Goal: Answer question/provide support

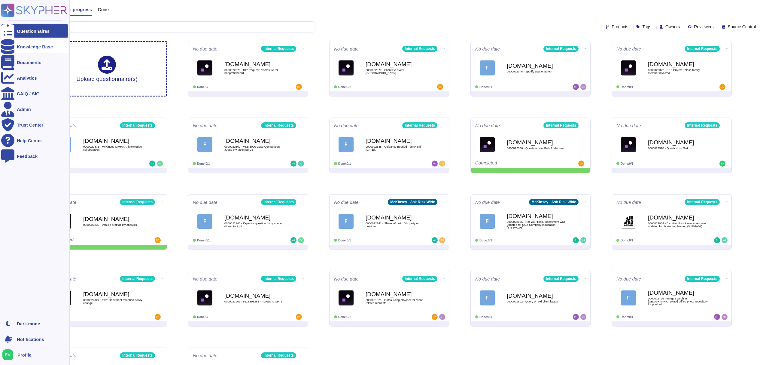
click at [32, 49] on div "Knowledge Base" at bounding box center [34, 46] width 67 height 13
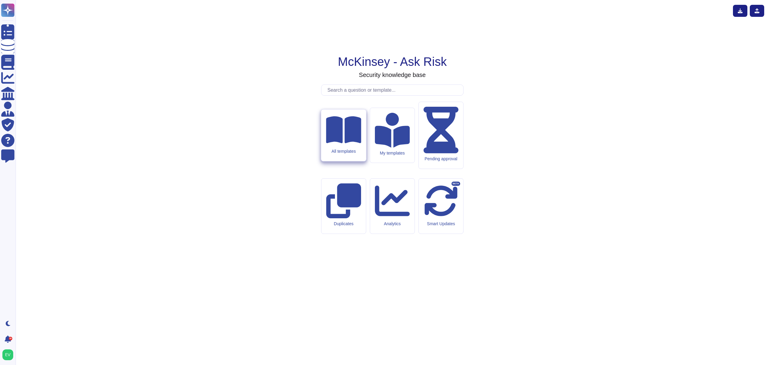
click at [350, 161] on div "All templates" at bounding box center [343, 135] width 45 height 52
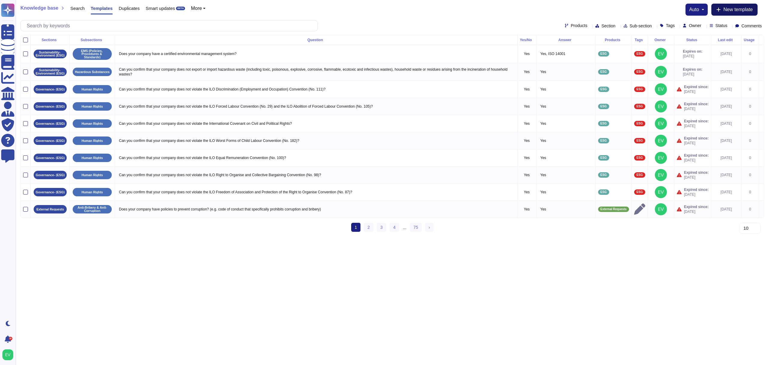
click at [725, 11] on span "New template" at bounding box center [737, 9] width 29 height 5
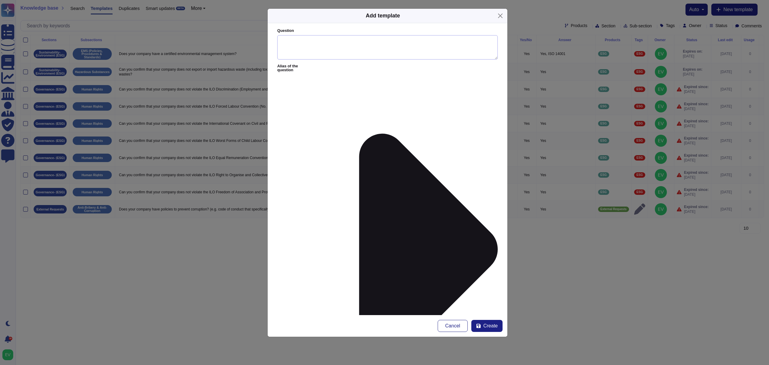
click at [285, 41] on textarea "Question" at bounding box center [387, 47] width 220 height 25
type textarea "Could you provide your DUNS number?"
drag, startPoint x: 413, startPoint y: 18, endPoint x: 691, endPoint y: 28, distance: 277.3
click at [691, 28] on div "Add template Question Could you provide your DUNS number? Alias of the question…" at bounding box center [384, 182] width 769 height 365
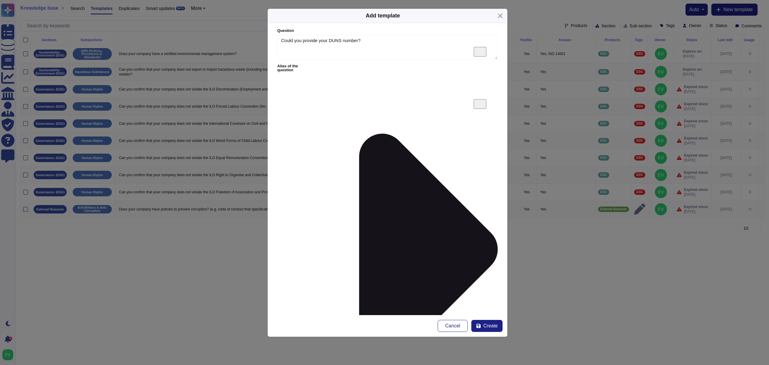
paste textarea "As a private company, we do not disclose Firm financial information including a…"
type textarea "As a private company, we do not disclose Firm financial information including a…"
type input "[PERSON_NAME]"
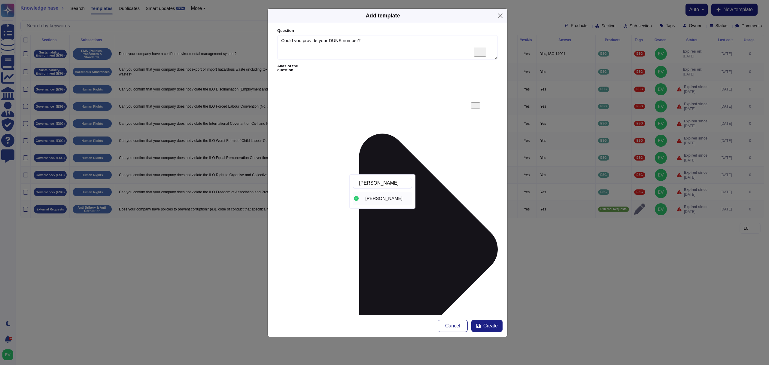
click at [380, 199] on span "[PERSON_NAME]" at bounding box center [383, 197] width 37 height 5
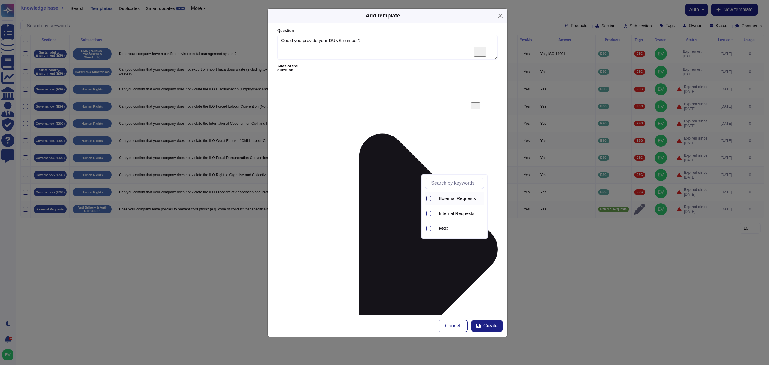
click at [428, 197] on div at bounding box center [428, 198] width 5 height 5
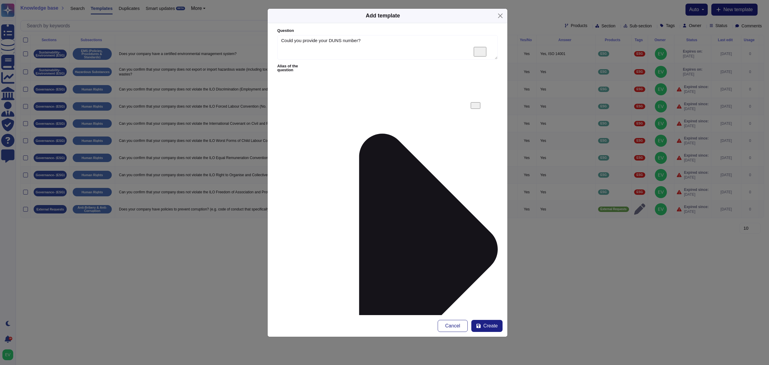
type input "f"
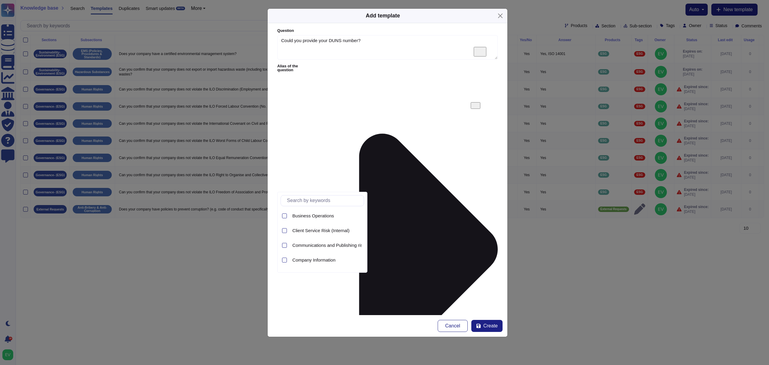
type input "r"
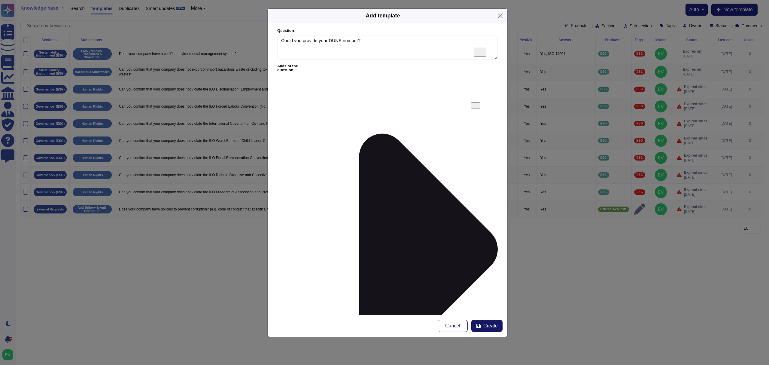
click at [486, 321] on button "Create" at bounding box center [486, 325] width 31 height 12
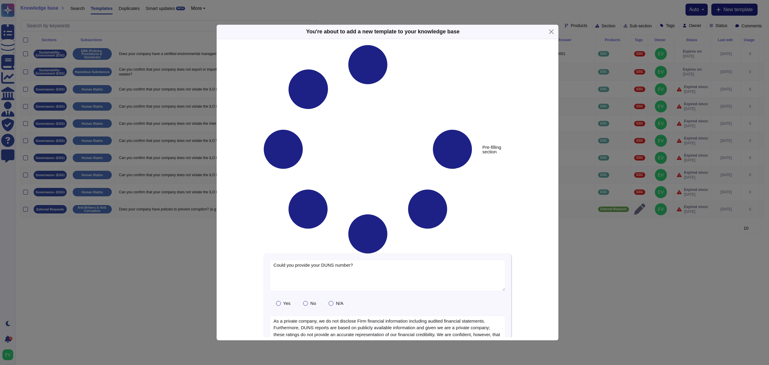
type textarea "Could you provide your DUNS number?"
type textarea "As a private company, we do not disclose Firm financial information including a…"
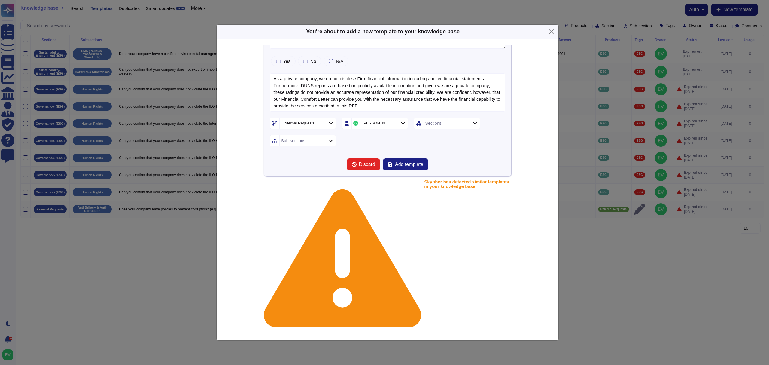
scroll to position [59, 0]
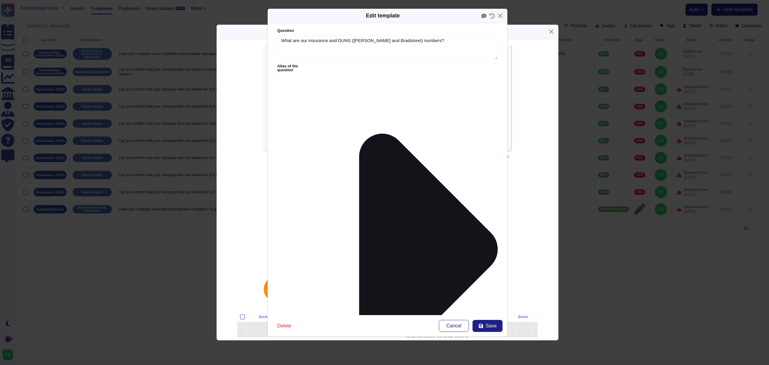
type textarea "What are our insurance and DUNS ([PERSON_NAME] and Bradstreet) numbers?"
drag, startPoint x: 282, startPoint y: 95, endPoint x: 390, endPoint y: 106, distance: 109.2
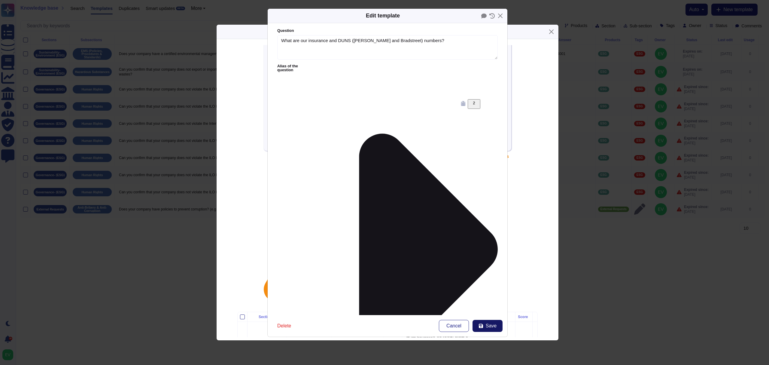
type textarea "Limit of Liability US$2MM per occurrence/US$2mm in the aggregate (“Firm Insuran…"
click at [486, 323] on span "Save" at bounding box center [491, 325] width 11 height 5
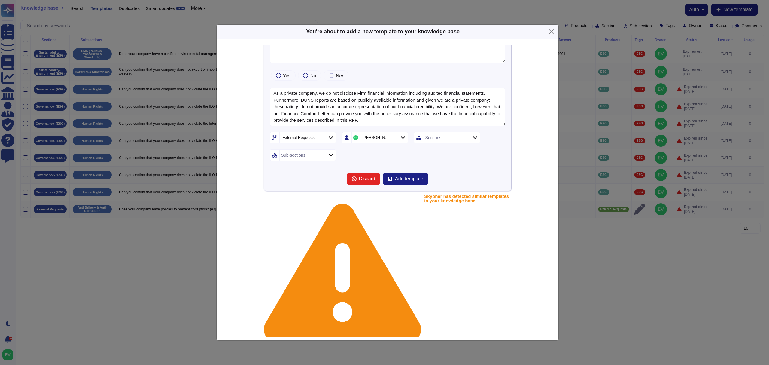
scroll to position [0, 0]
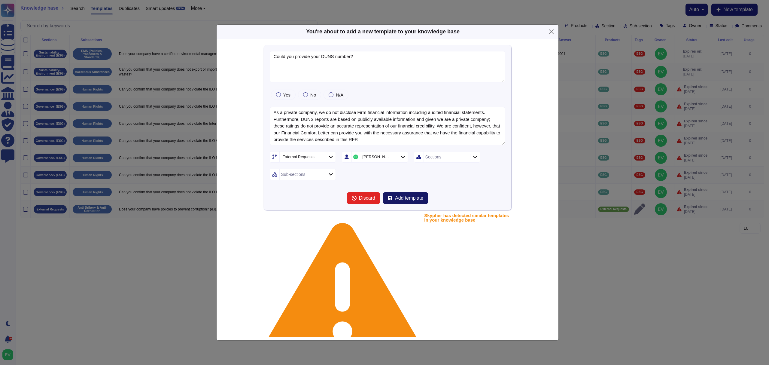
click at [395, 202] on button "Add template" at bounding box center [405, 198] width 45 height 12
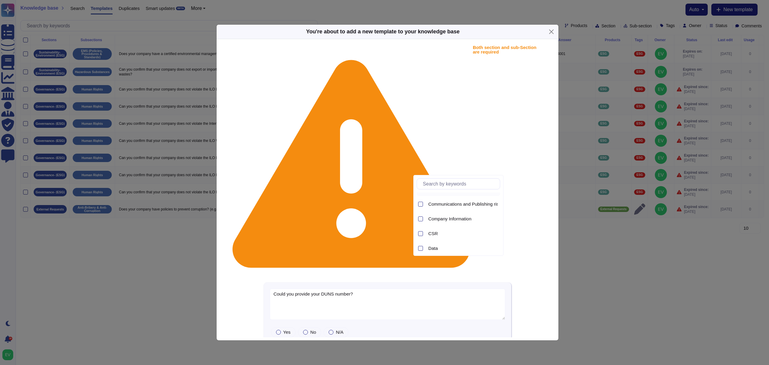
scroll to position [25, 0]
click at [451, 217] on span "Company Information" at bounding box center [449, 217] width 43 height 5
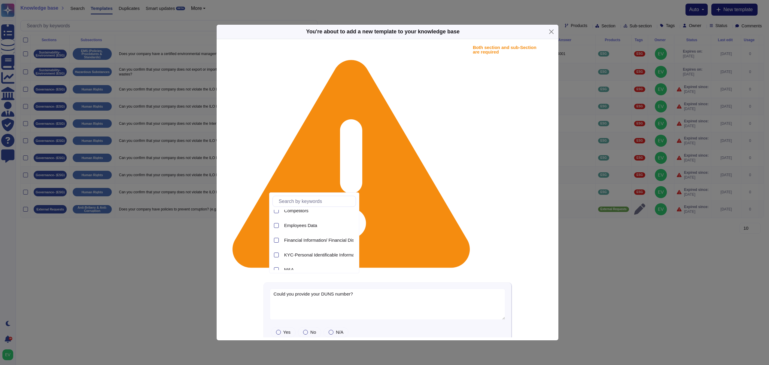
scroll to position [65, 0]
click at [312, 238] on span "Financial Information/ Financial Disclosures" at bounding box center [327, 239] width 87 height 5
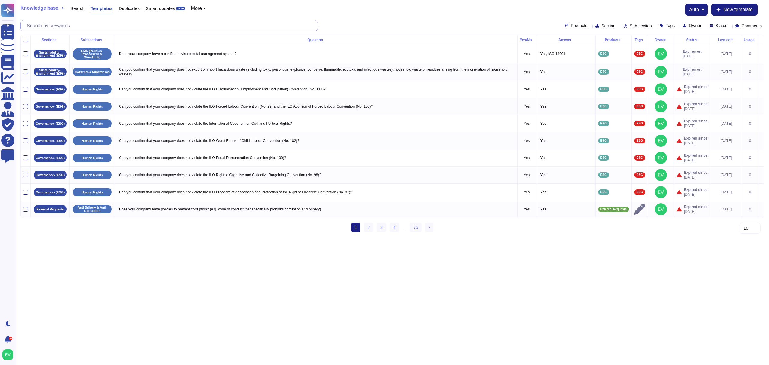
click at [104, 26] on input "text" at bounding box center [171, 25] width 294 height 11
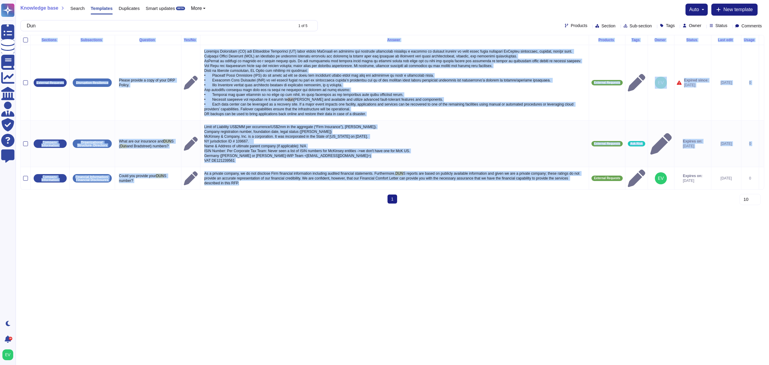
drag, startPoint x: 270, startPoint y: 182, endPoint x: 182, endPoint y: 120, distance: 107.1
click at [249, 189] on div "Sections Subsections Question Yes/No Answer Products Tags Owner Status Last edi…" at bounding box center [392, 112] width 743 height 154
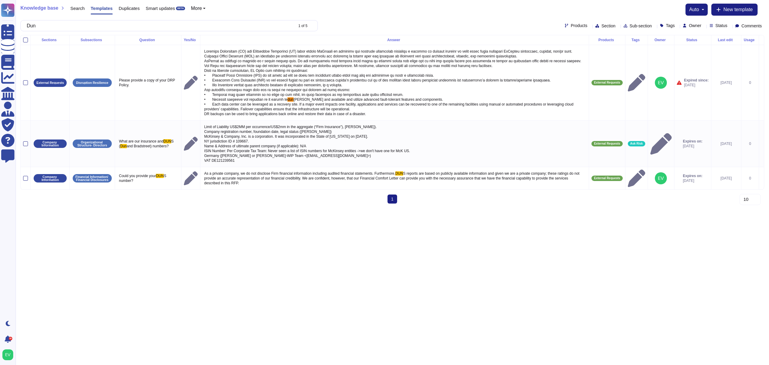
click at [81, 20] on div "Knowledge base Search Templates Duplicates Smart updates BETA More auto New tem…" at bounding box center [392, 17] width 753 height 35
click at [66, 28] on input "Dun" at bounding box center [158, 25] width 269 height 11
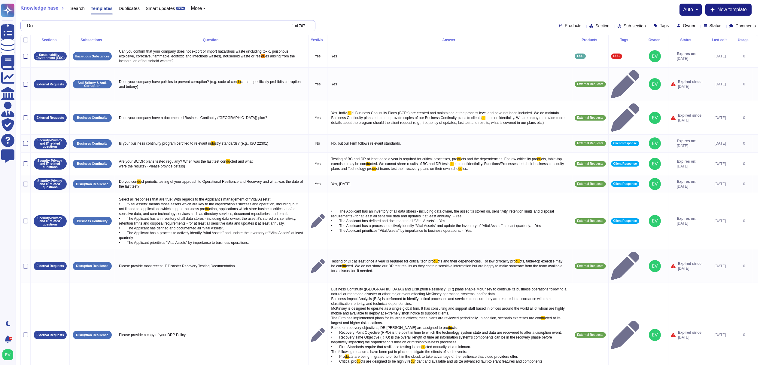
type input "D"
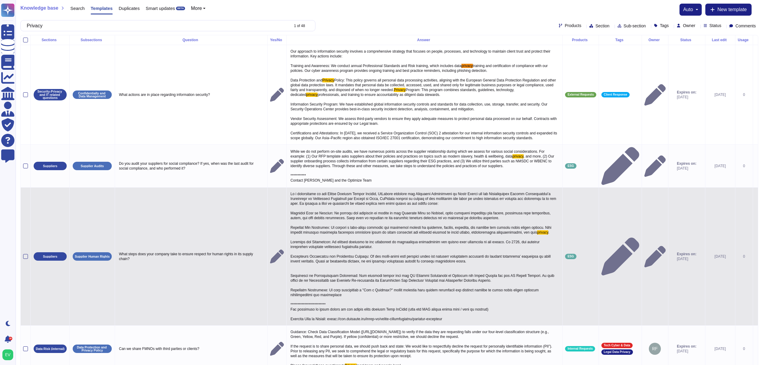
type input "Privacy"
click at [434, 253] on p "privacy" at bounding box center [424, 256] width 271 height 133
click at [270, 261] on icon at bounding box center [277, 256] width 14 height 14
click at [270, 260] on icon at bounding box center [277, 256] width 14 height 14
click at [268, 258] on td at bounding box center [277, 256] width 19 height 138
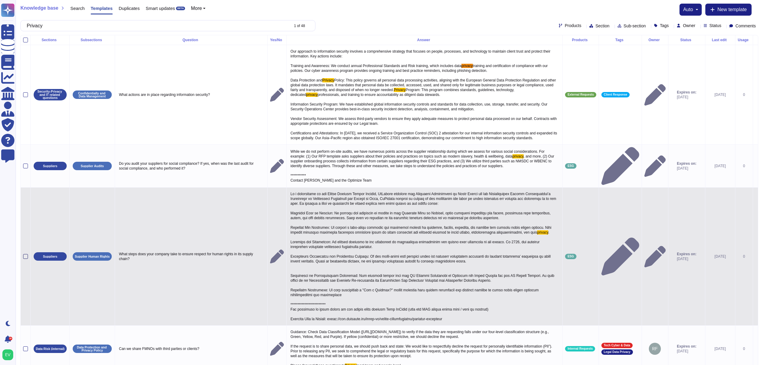
click at [23, 259] on div at bounding box center [25, 256] width 5 height 5
click at [0, 0] on input "checkbox" at bounding box center [0, 0] width 0 height 0
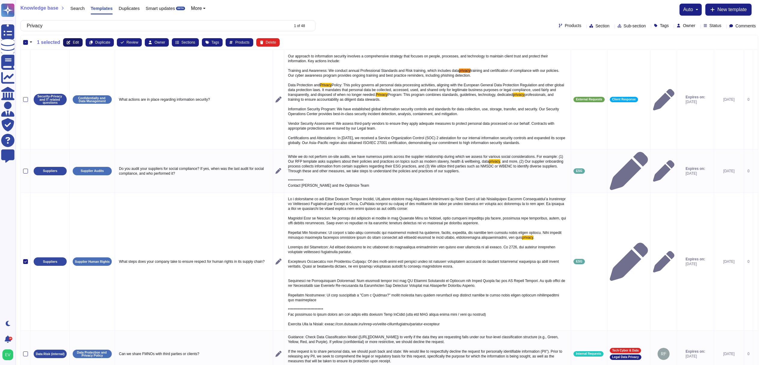
click at [71, 40] on button "Edit" at bounding box center [73, 42] width 20 height 8
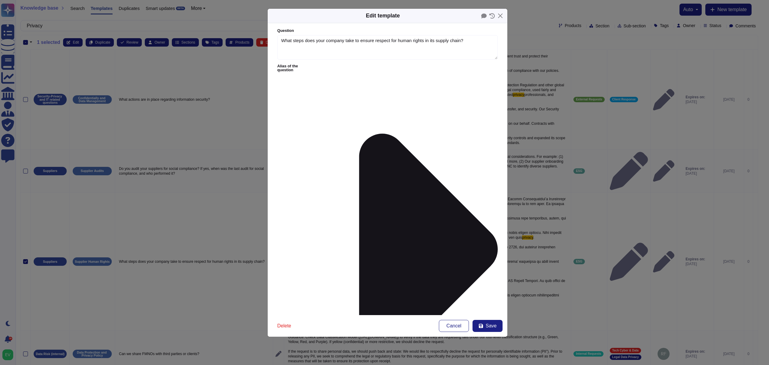
type textarea "What steps does your company take to ensure respect for human rights in its sup…"
type textarea "Lo i dolorsitame co adi Elitse Doeiusm Tempor Incidid, UtLabore etdolore mag Al…"
drag, startPoint x: 281, startPoint y: 86, endPoint x: 473, endPoint y: 130, distance: 196.3
click at [473, 130] on form "Question What steps does your company take to ensure respect for human rights i…" at bounding box center [388, 169] width 240 height 292
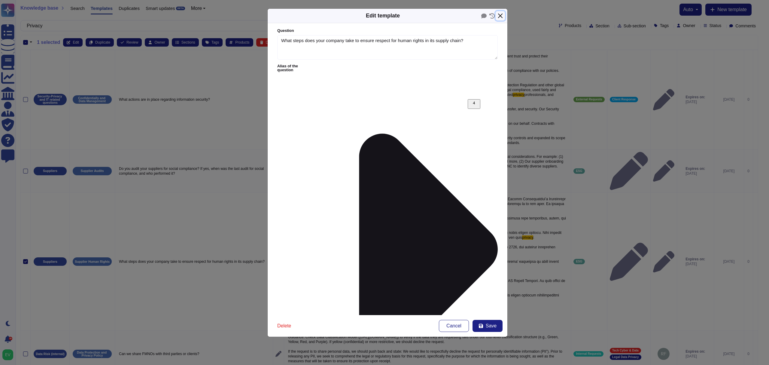
click at [499, 17] on button "Close" at bounding box center [499, 15] width 9 height 9
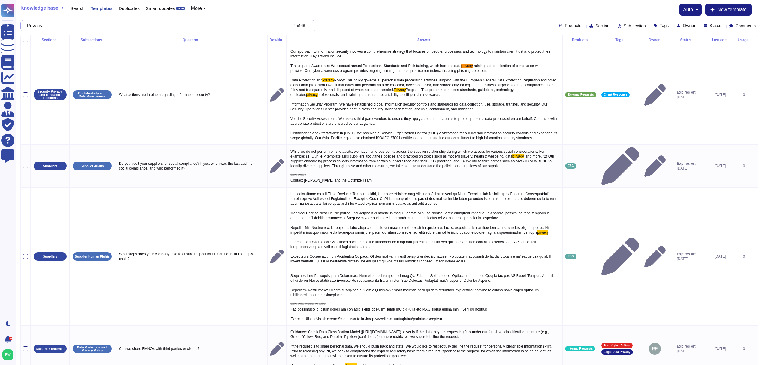
click at [82, 26] on input "Privacy" at bounding box center [156, 25] width 265 height 11
drag, startPoint x: 82, startPoint y: 26, endPoint x: -23, endPoint y: 20, distance: 105.2
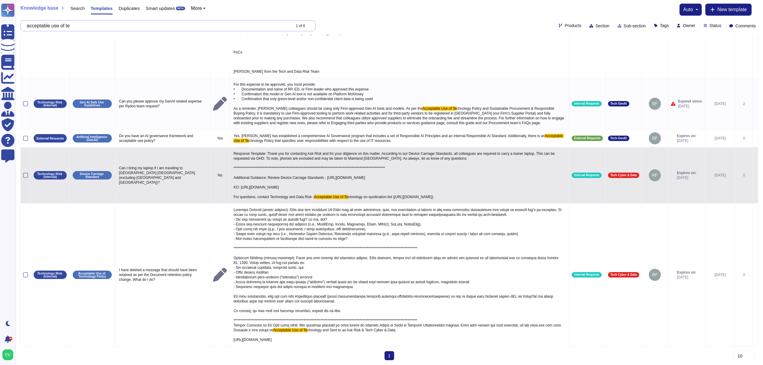
scroll to position [165, 0]
type input "acceptable use of te"
click at [275, 151] on span "**********" at bounding box center [394, 174] width 322 height 47
click at [26, 173] on div at bounding box center [25, 175] width 5 height 5
click at [0, 0] on input "checkbox" at bounding box center [0, 0] width 0 height 0
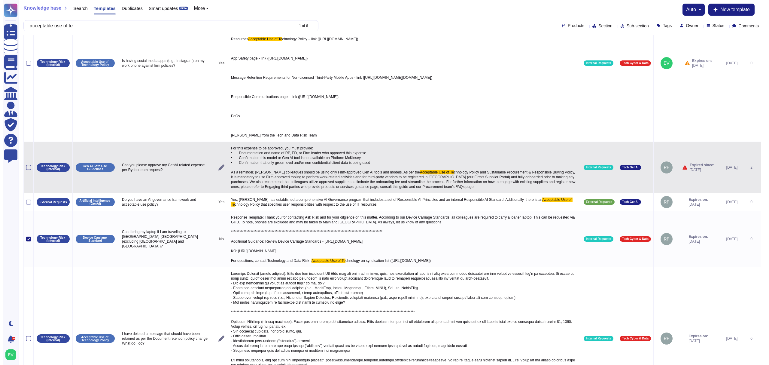
scroll to position [0, 0]
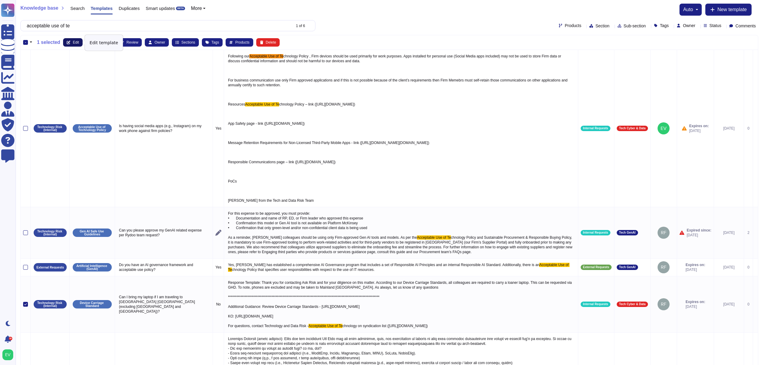
click at [71, 43] on button "Edit" at bounding box center [73, 42] width 20 height 8
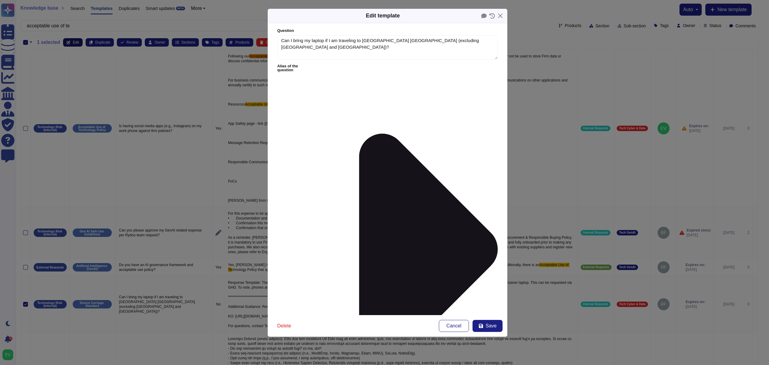
type textarea "Can I bring my laptop if I am traveling to [GEOGRAPHIC_DATA] [GEOGRAPHIC_DATA] …"
type textarea "**********"
drag, startPoint x: 282, startPoint y: 84, endPoint x: 439, endPoint y: 123, distance: 161.7
click at [439, 123] on form "**********" at bounding box center [388, 169] width 240 height 292
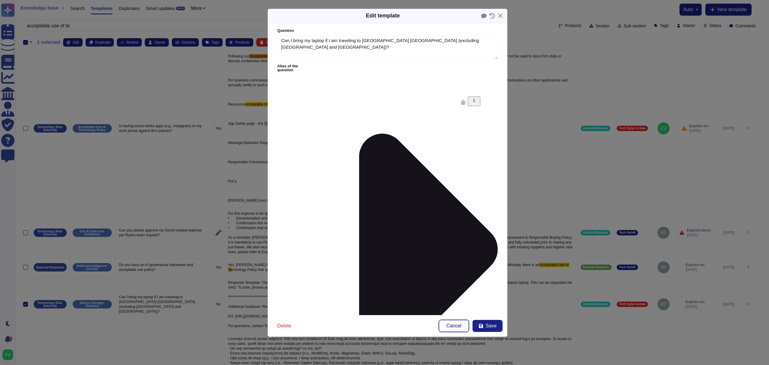
click at [459, 326] on span "Cancel" at bounding box center [453, 325] width 15 height 5
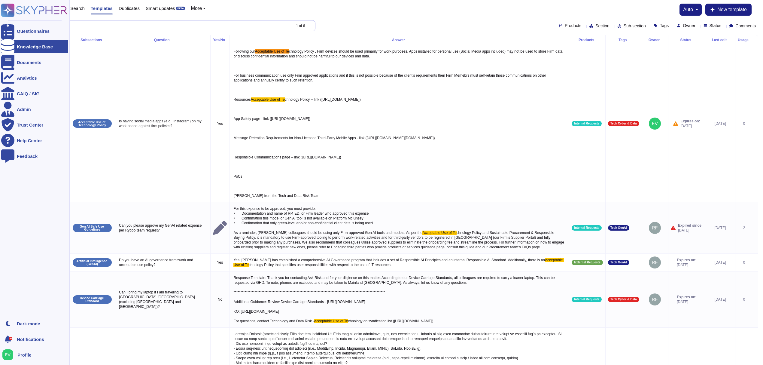
drag, startPoint x: 97, startPoint y: 26, endPoint x: 1, endPoint y: 17, distance: 95.9
click at [1, 17] on div "Questionnaires Knowledge Base Documents Analytics CAIQ / SIG Admin Trust Center…" at bounding box center [381, 244] width 763 height 489
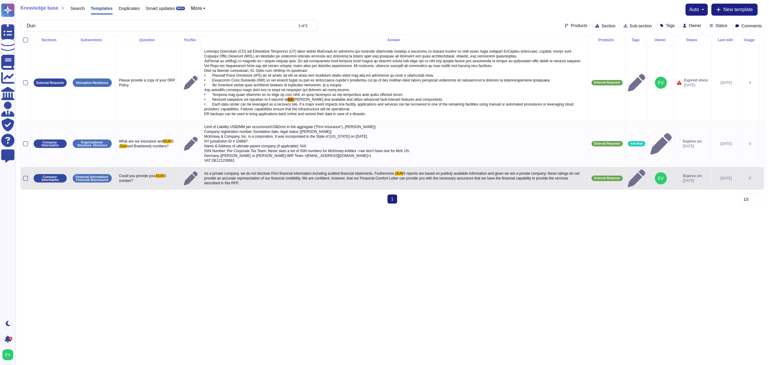
type input "Dun"
click at [28, 177] on div at bounding box center [25, 178] width 5 height 5
click at [0, 0] on input "checkbox" at bounding box center [0, 0] width 0 height 0
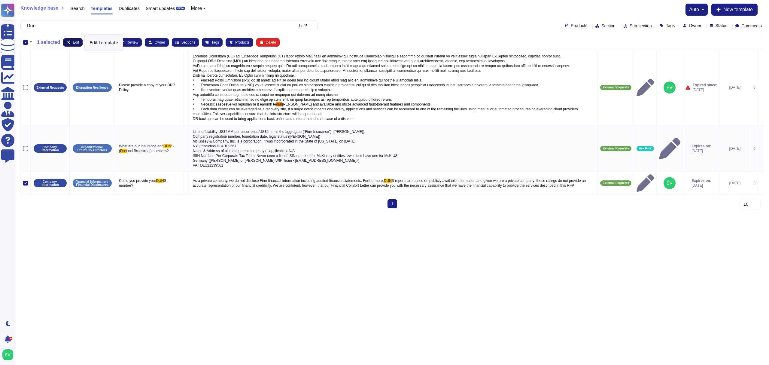
click at [71, 41] on button "Edit" at bounding box center [73, 42] width 20 height 8
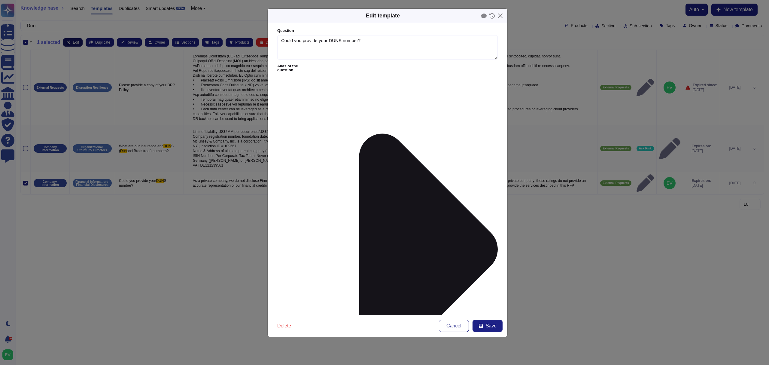
type textarea "Could you provide your DUNS number?"
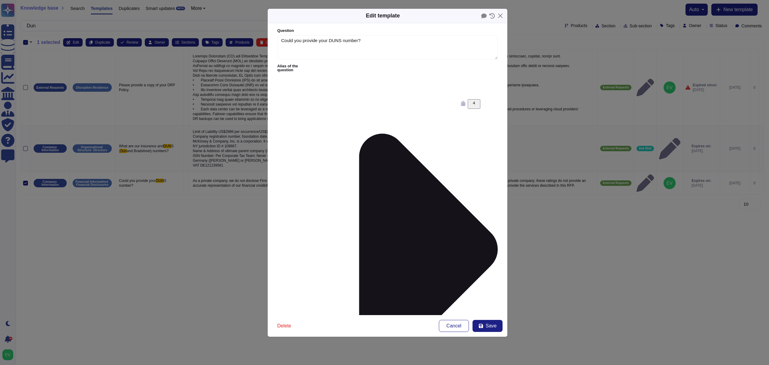
paste textarea "**********"
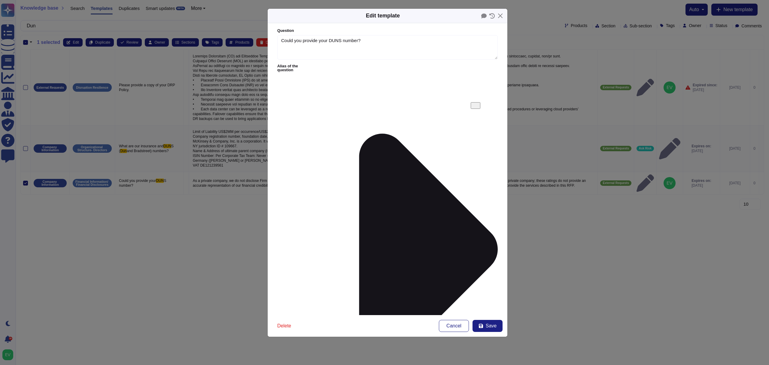
paste textarea "[URL][DOMAIN_NAME]"
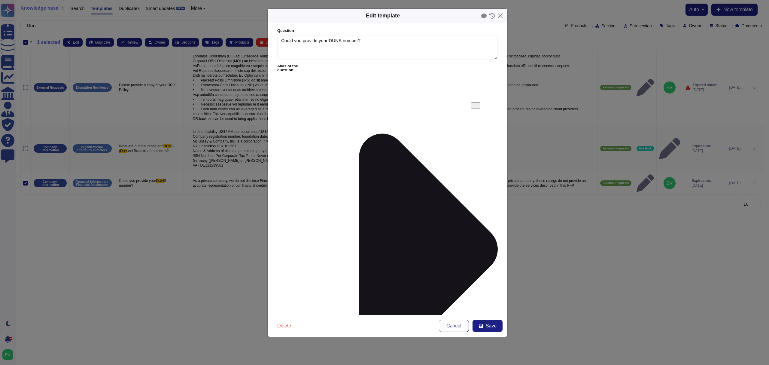
type textarea "**********"
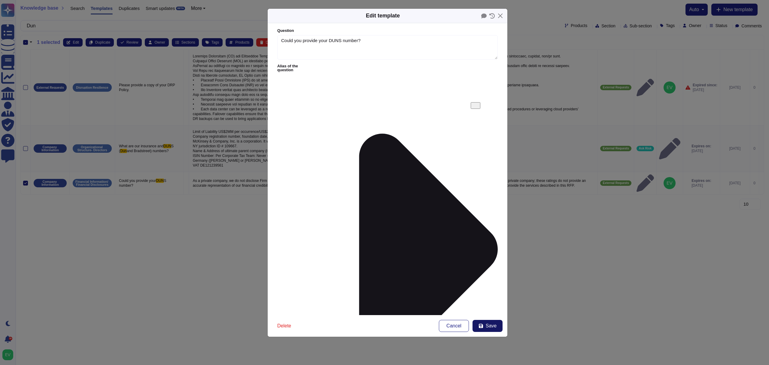
click at [485, 325] on button "Save" at bounding box center [487, 325] width 30 height 12
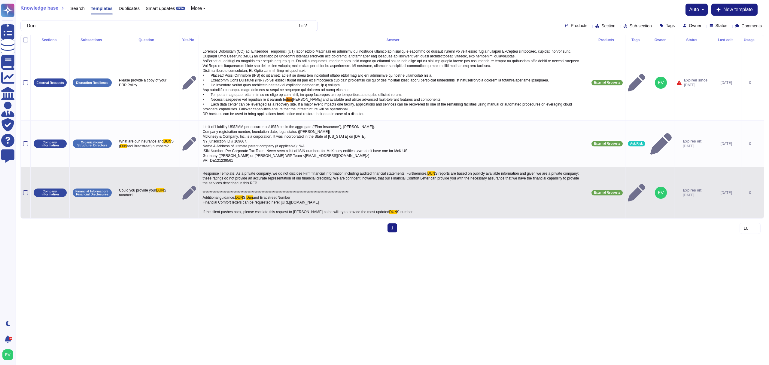
click at [761, 193] on icon at bounding box center [761, 193] width 0 height 0
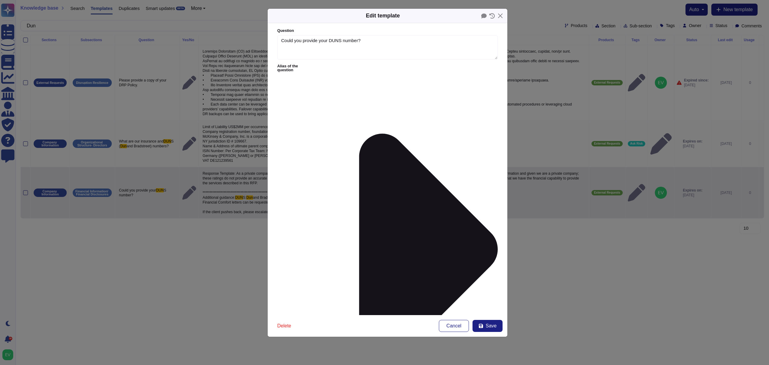
type textarea "Could you provide your DUNS number?"
type textarea "**********"
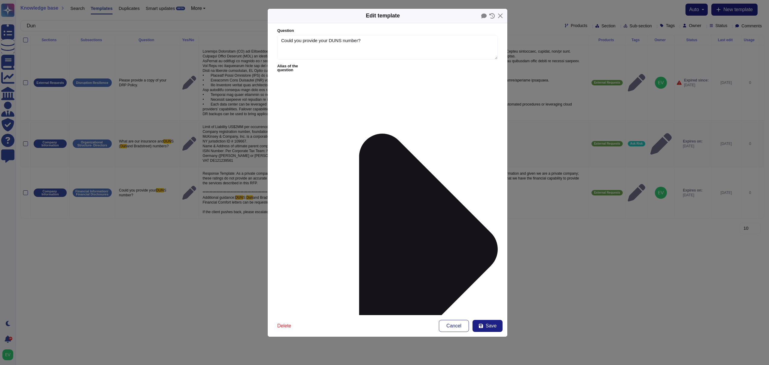
click at [493, 319] on button "Save" at bounding box center [487, 325] width 30 height 12
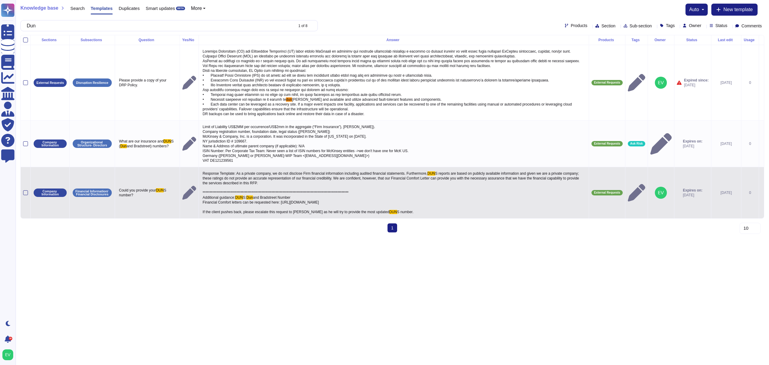
click at [234, 197] on span "**********" at bounding box center [391, 185] width 377 height 28
click at [23, 195] on div at bounding box center [25, 192] width 5 height 5
click at [0, 0] on input "checkbox" at bounding box center [0, 0] width 0 height 0
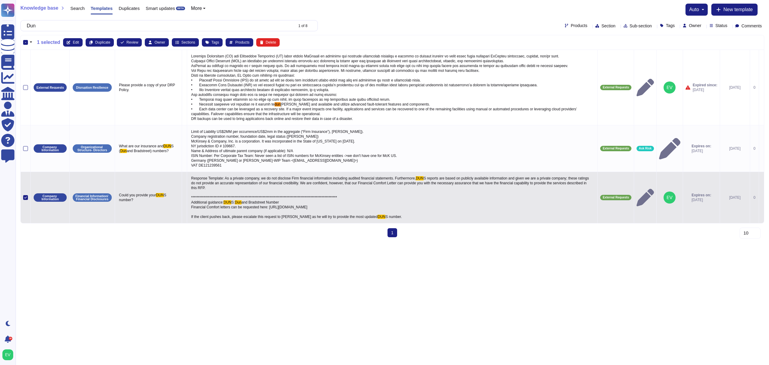
click at [25, 199] on icon at bounding box center [25, 197] width 3 height 3
click at [0, 0] on input "checkbox" at bounding box center [0, 0] width 0 height 0
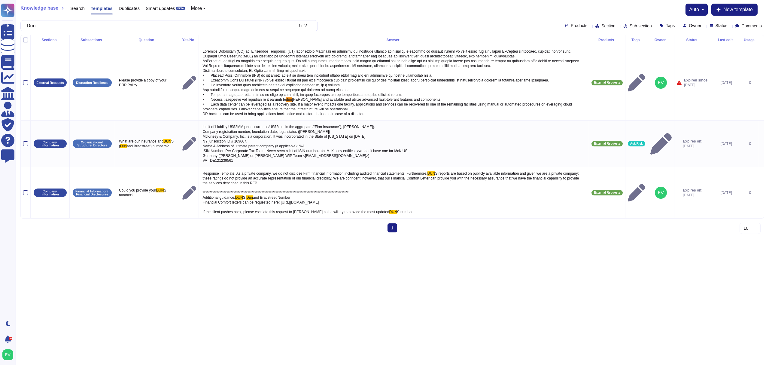
click at [327, 237] on html "Questionnaires Knowledge Base Documents Analytics CAIQ / SIG Admin Trust Center…" at bounding box center [384, 118] width 769 height 237
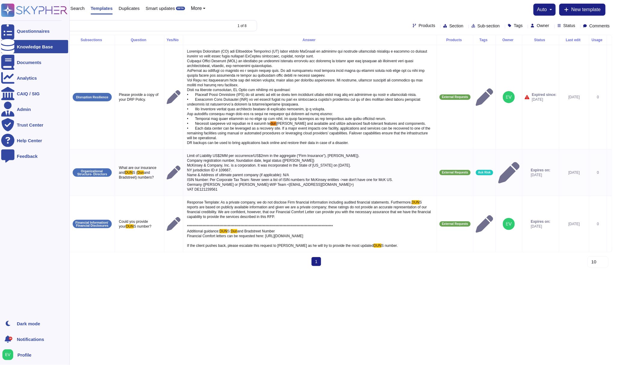
click at [9, 10] on icon at bounding box center [8, 11] width 12 height 12
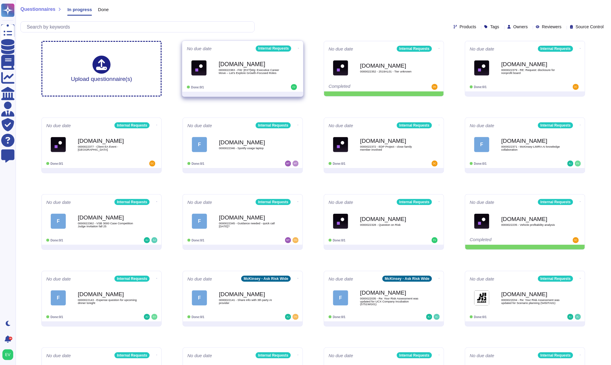
click at [262, 74] on span "0000022383 - FW: [EXT]Wg: Executive Career Move – Let’s Explore Growth-Focused …" at bounding box center [249, 71] width 61 height 6
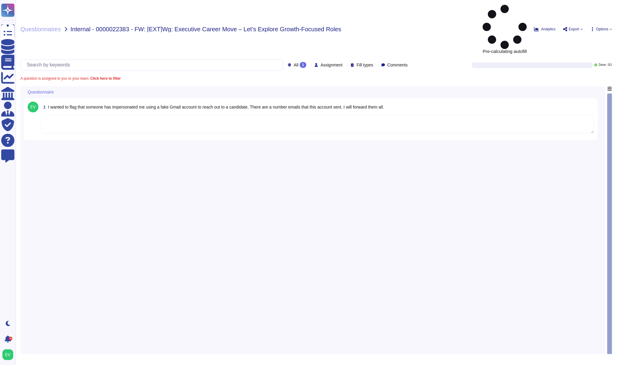
click at [125, 115] on textarea "To enrich screen reader interactions, please activate Accessibility in Grammarl…" at bounding box center [317, 124] width 553 height 19
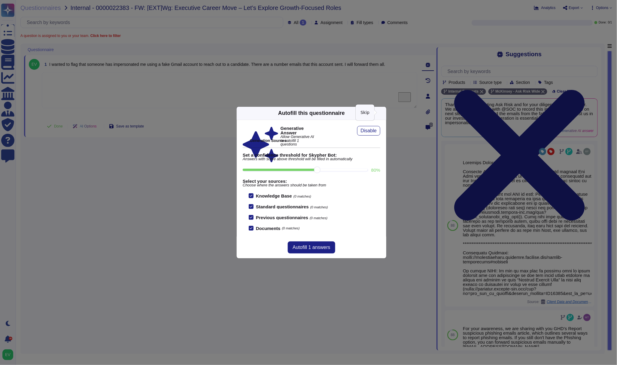
click at [383, 113] on icon at bounding box center [383, 113] width 0 height 0
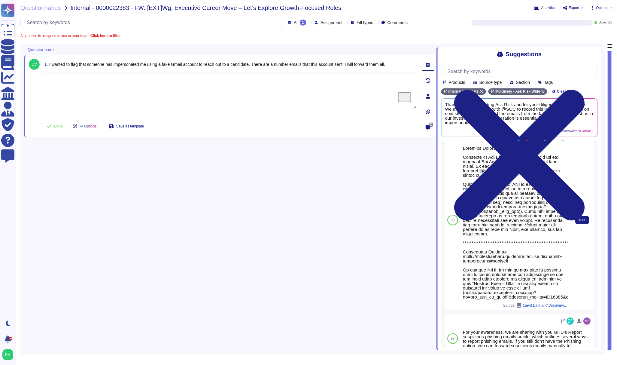
scroll to position [14, 0]
click at [579, 219] on span "Use" at bounding box center [582, 220] width 7 height 4
type textarea "**********"
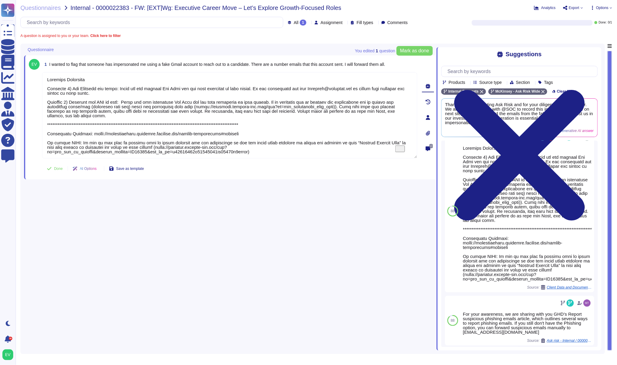
scroll to position [1, 0]
drag, startPoint x: 48, startPoint y: 80, endPoint x: 375, endPoint y: 177, distance: 340.5
click at [375, 177] on div "1 I wanted to flag that someone has impersonated me using a fake Gmail account …" at bounding box center [230, 117] width 412 height 124
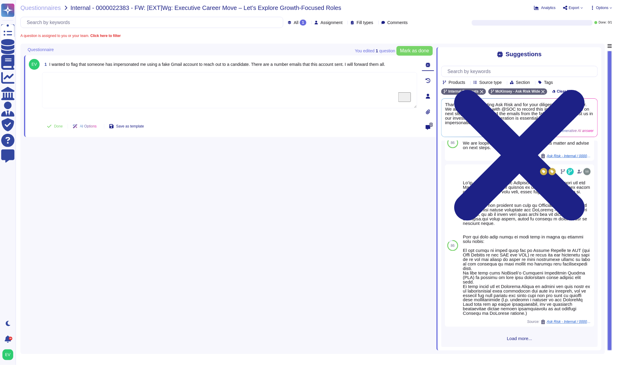
scroll to position [315, 0]
click at [522, 337] on span "Load more..." at bounding box center [519, 338] width 156 height 5
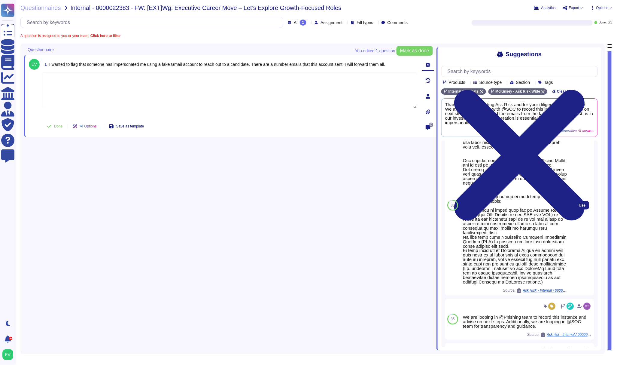
scroll to position [363, 0]
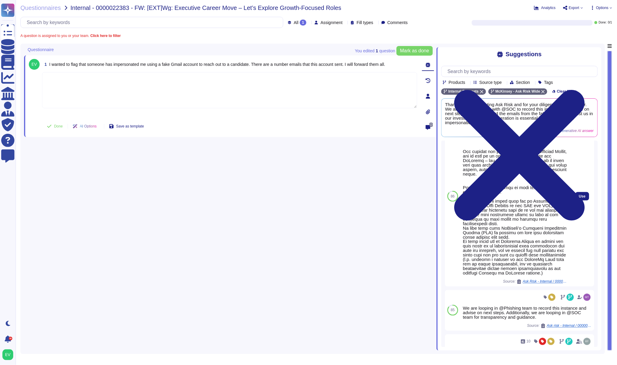
click at [558, 262] on div at bounding box center [515, 198] width 105 height 153
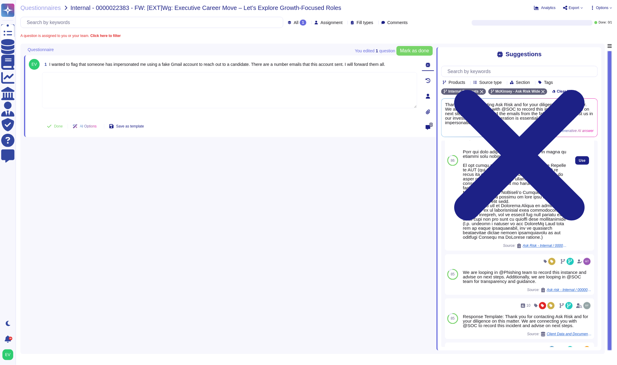
scroll to position [408, 0]
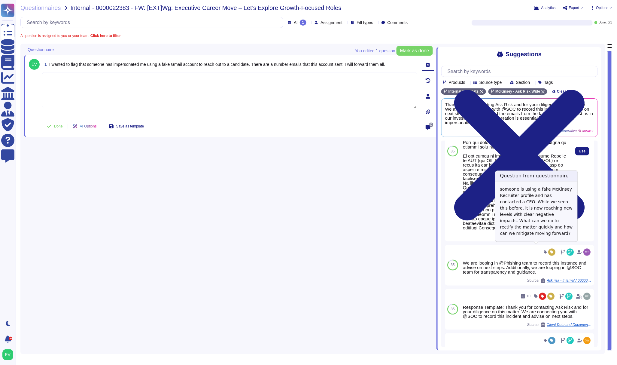
click at [553, 238] on span "Ask Risk - Internal / 0000021259 - FW: [EXT]Fwd: Fwd: Explore A New Leadership …" at bounding box center [544, 236] width 45 height 4
click at [532, 241] on div "Source: Ask Risk - Internal / 0000021259 - FW: [EXT]Fwd: Fwd: Explore A New Lea…" at bounding box center [515, 151] width 110 height 180
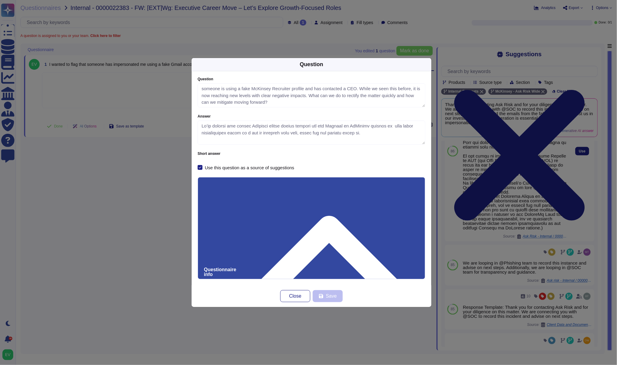
type textarea "someone is using a fake McKinsey Recruiter profile and has contacted a CEO. Whi…"
type textarea "Lo’ip dolorsi ame consec AdIpisci elitse doeius tempori utl etd Magnaal en AdMi…"
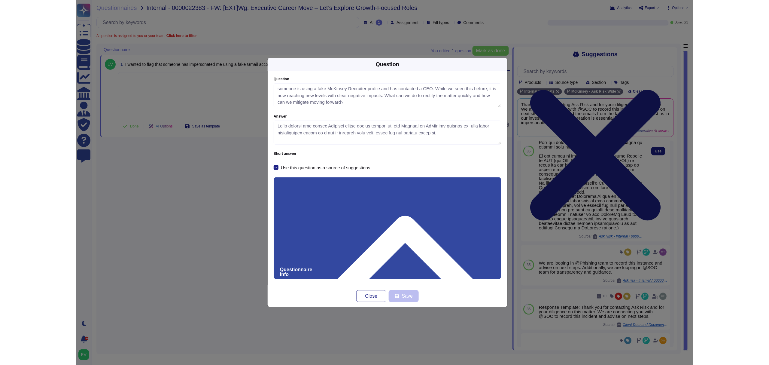
scroll to position [399, 0]
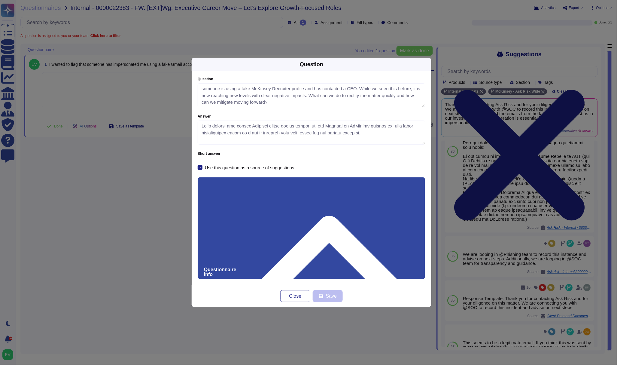
drag, startPoint x: 232, startPoint y: 208, endPoint x: 192, endPoint y: 203, distance: 41.1
click at [192, 203] on div "Question someone is using a fake McKinsey Recruiter profile and has contacted a…" at bounding box center [312, 178] width 240 height 214
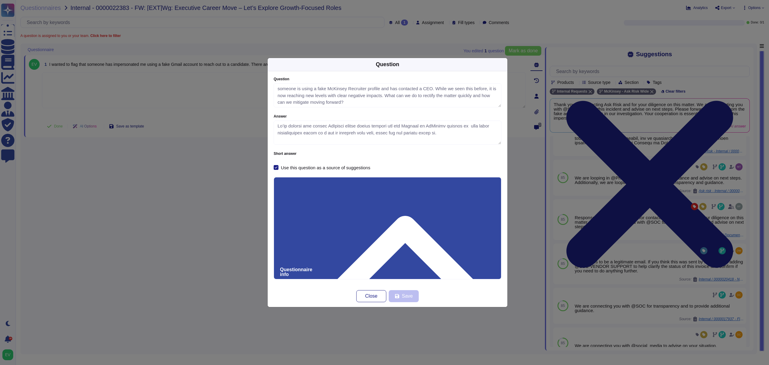
scroll to position [338, 0]
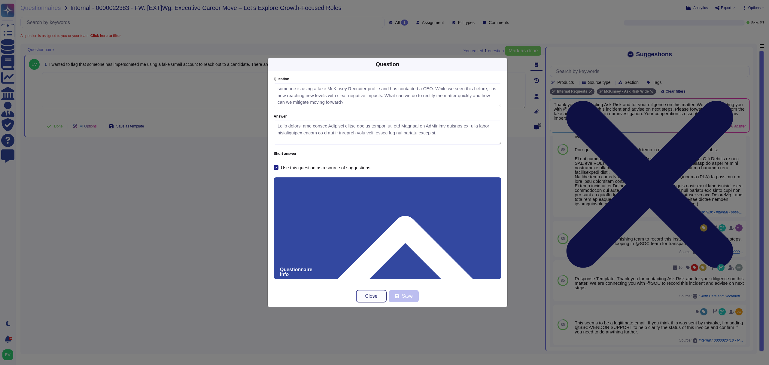
click at [366, 297] on span "Close" at bounding box center [371, 295] width 12 height 5
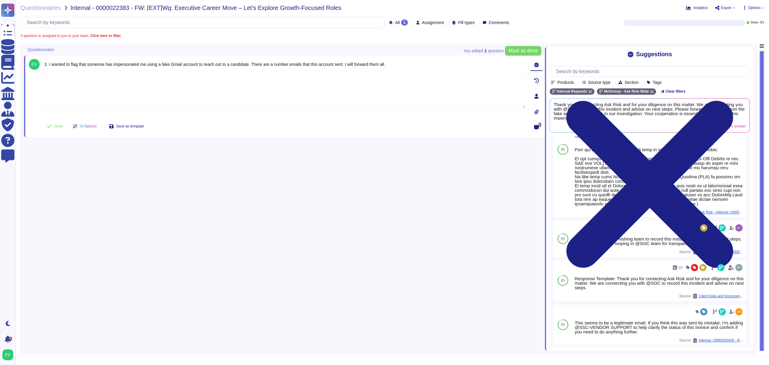
click at [143, 98] on textarea "To enrich screen reader interactions, please activate Accessibility in Grammarl…" at bounding box center [283, 90] width 483 height 36
paste textarea "Thank for contacting the Ask Risk team (via Cybersecurity) and for your diligen…"
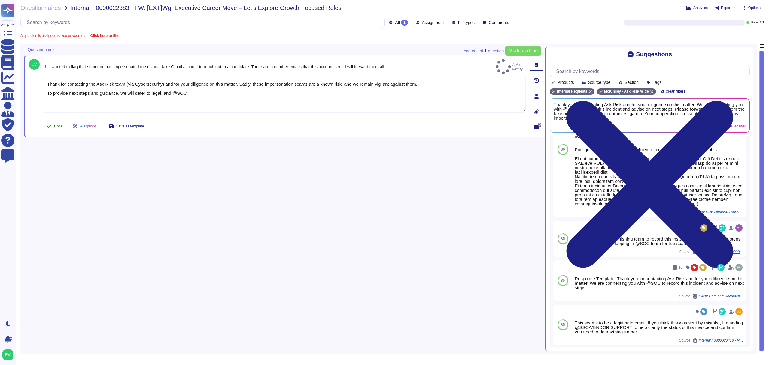
type textarea "Thank for contacting the Ask Risk team (via Cybersecurity) and for your diligen…"
click at [56, 126] on span "Done" at bounding box center [58, 126] width 9 height 4
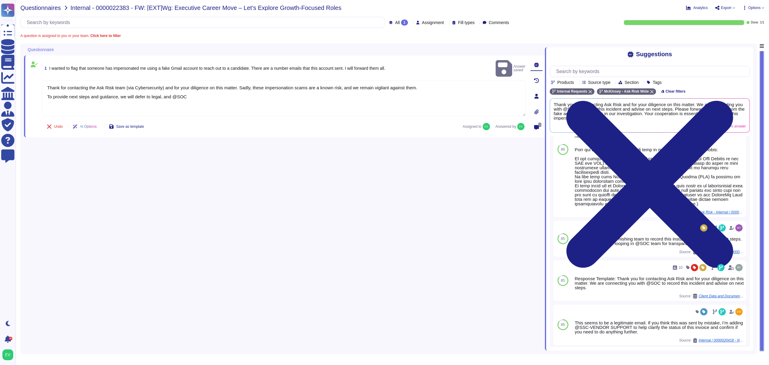
click at [43, 6] on span "Questionnaires" at bounding box center [40, 8] width 41 height 6
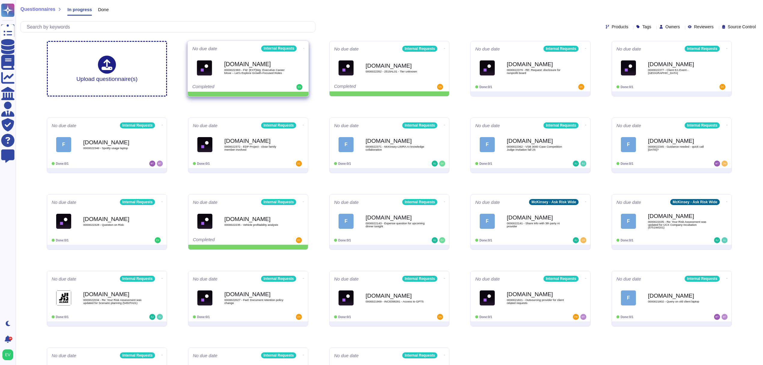
click at [247, 81] on div "[DOMAIN_NAME] 0000022383 - FW: [EXT]Wg: Executive Career Move – Let’s Explore G…" at bounding box center [248, 68] width 112 height 30
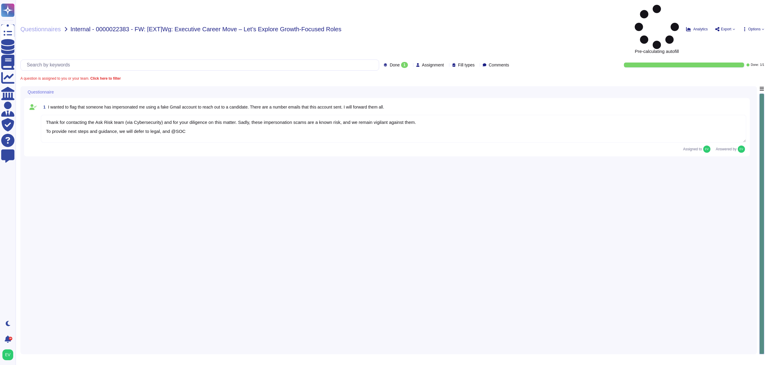
type textarea "Thank for contacting the Ask Risk team (via Cybersecurity) and for your diligen…"
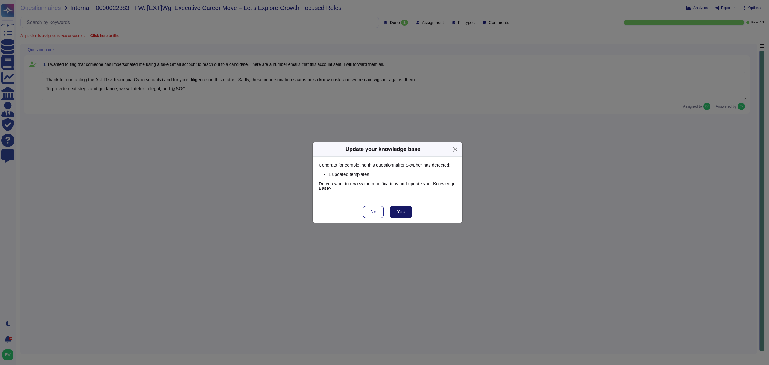
click at [401, 211] on span "Yes" at bounding box center [401, 211] width 8 height 5
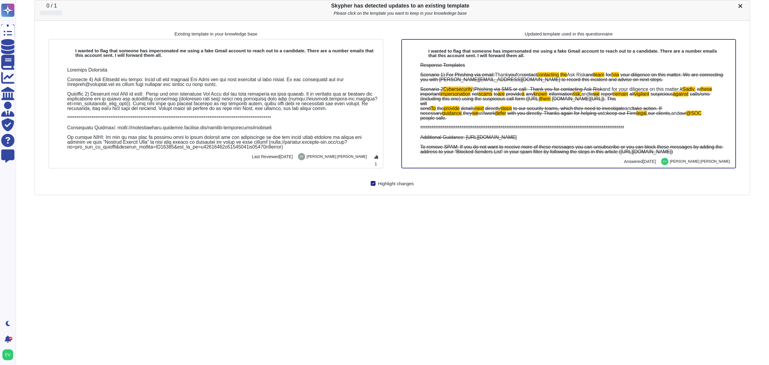
drag, startPoint x: 373, startPoint y: 189, endPoint x: 291, endPoint y: 225, distance: 89.4
click at [292, 225] on div "0 / 1 Skypher has detected updates to an existing template Please click on the …" at bounding box center [393, 182] width 716 height 365
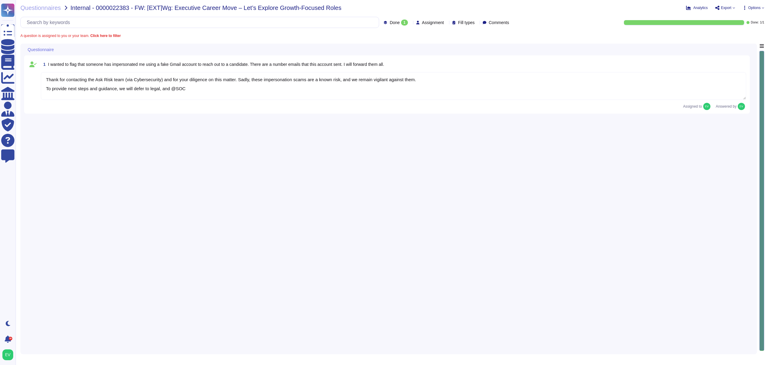
type textarea "Thank for contacting the Ask Risk team (via Cybersecurity) and for your diligen…"
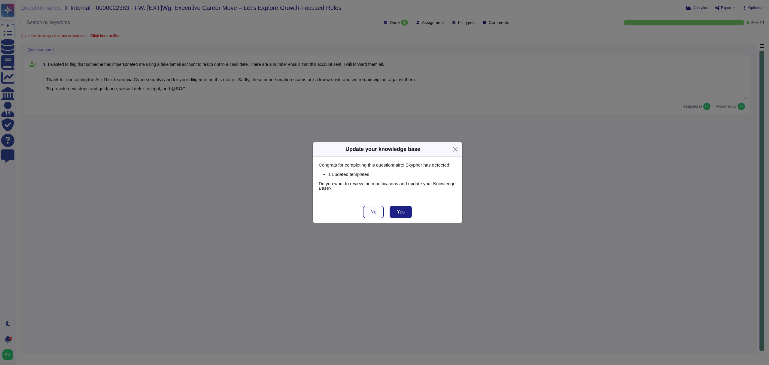
click at [371, 210] on span "No" at bounding box center [373, 211] width 6 height 5
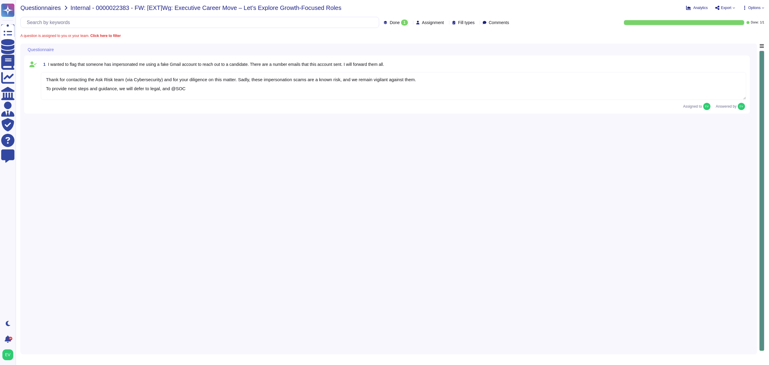
click at [38, 8] on span "Questionnaires" at bounding box center [40, 8] width 41 height 6
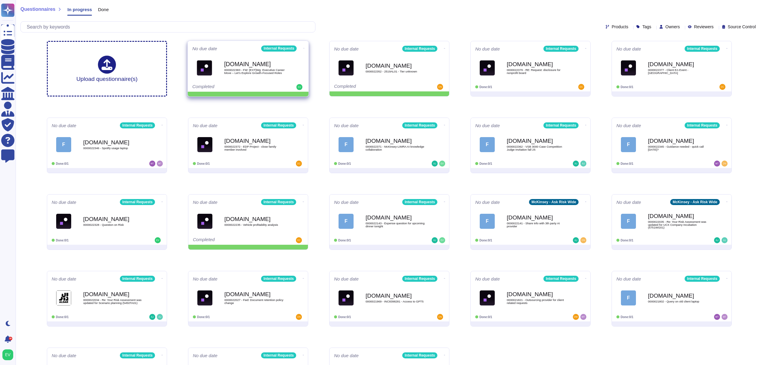
click at [254, 86] on div "Completed" at bounding box center [229, 87] width 74 height 6
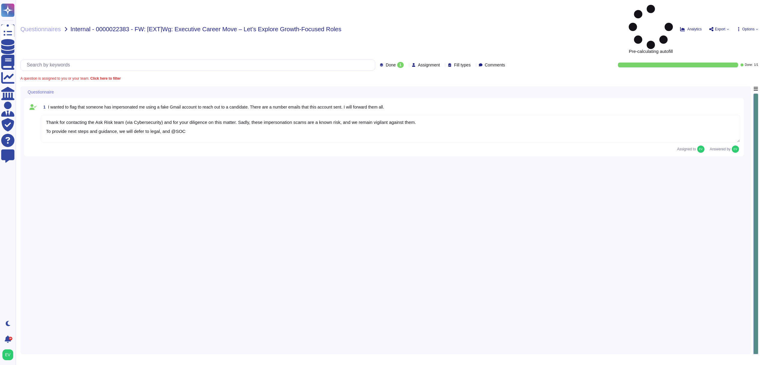
type textarea "Thank for contacting the Ask Risk team (via Cybersecurity) and for your diligen…"
